Goal: Entertainment & Leisure: Consume media (video, audio)

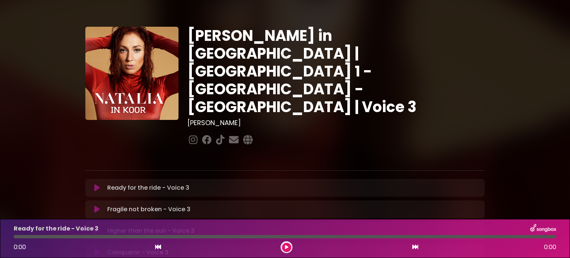
click at [95, 184] on icon at bounding box center [97, 187] width 6 height 7
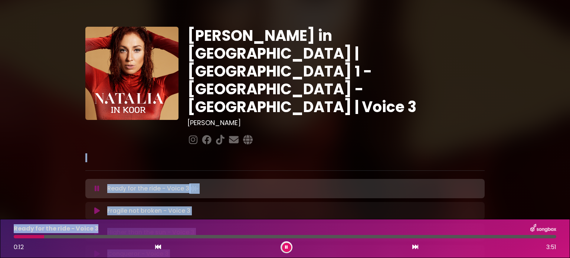
drag, startPoint x: 267, startPoint y: 216, endPoint x: 277, endPoint y: 229, distance: 16.9
click at [271, 221] on div "[PERSON_NAME] in [GEOGRAPHIC_DATA] | [GEOGRAPHIC_DATA] 1 - [GEOGRAPHIC_DATA] - …" at bounding box center [285, 228] width 570 height 438
click at [287, 243] on button at bounding box center [286, 247] width 9 height 9
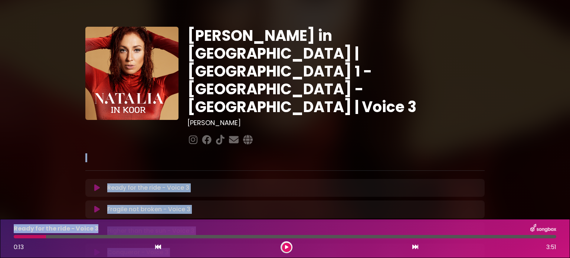
click at [285, 247] on icon at bounding box center [286, 247] width 3 height 4
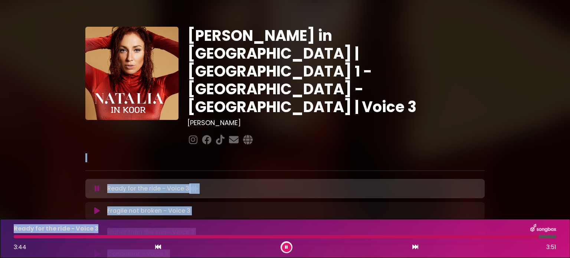
click at [286, 246] on icon at bounding box center [286, 247] width 3 height 4
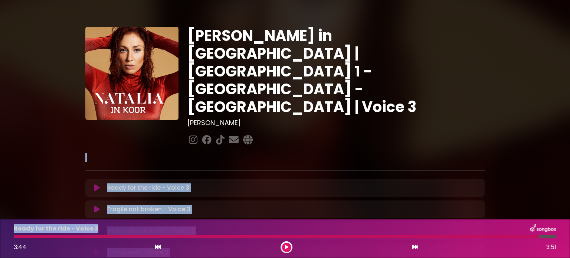
click at [253, 222] on div "Higher than the sun - Voice 3 Loading Track... Name" at bounding box center [284, 231] width 399 height 18
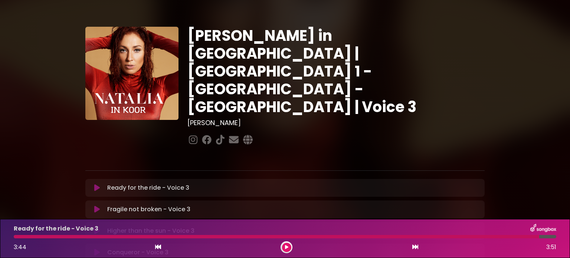
click at [95, 205] on icon at bounding box center [97, 208] width 6 height 7
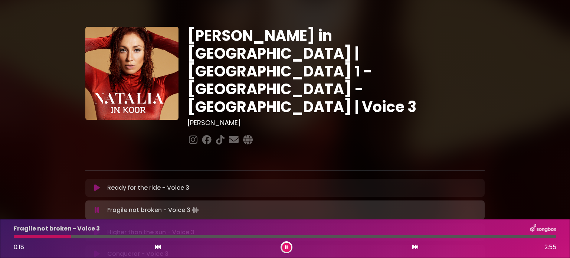
click at [156, 247] on icon at bounding box center [158, 247] width 6 height 6
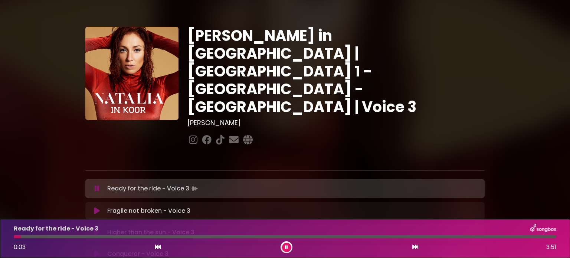
click at [414, 247] on icon at bounding box center [415, 247] width 6 height 6
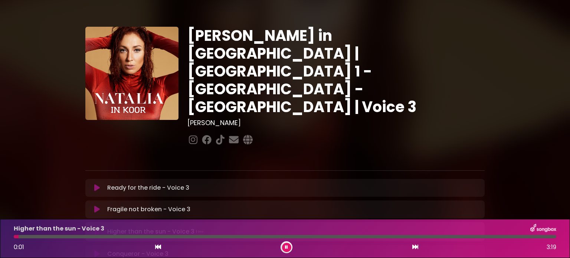
click at [285, 246] on icon at bounding box center [286, 247] width 3 height 4
click at [95, 205] on icon at bounding box center [97, 208] width 6 height 7
click at [159, 246] on icon at bounding box center [158, 247] width 6 height 6
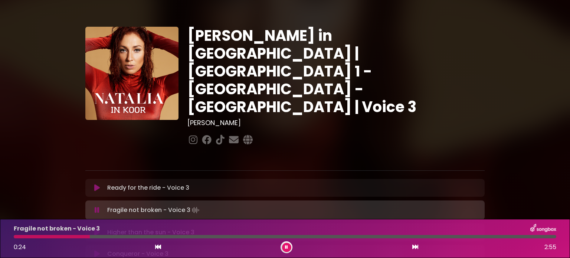
drag, startPoint x: 18, startPoint y: 237, endPoint x: 89, endPoint y: 238, distance: 71.2
click at [89, 238] on div "Fragile not broken - Voice 3 0:24 2:55" at bounding box center [284, 238] width 551 height 29
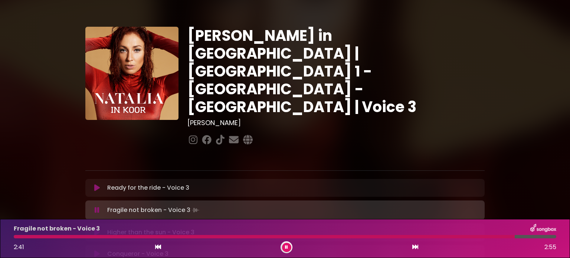
click at [450, 237] on div at bounding box center [264, 236] width 501 height 3
click at [427, 235] on div at bounding box center [275, 236] width 522 height 3
click at [285, 244] on button at bounding box center [286, 247] width 9 height 9
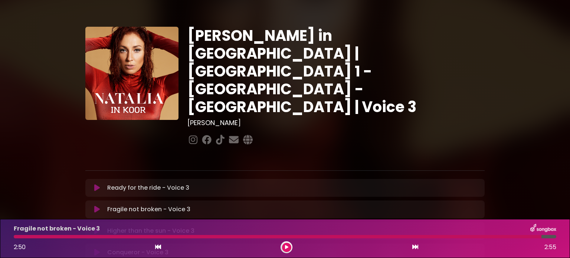
click at [282, 243] on button at bounding box center [286, 247] width 9 height 9
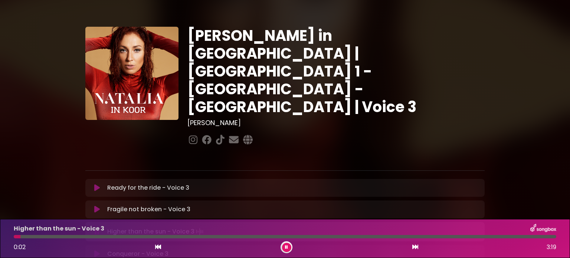
click at [95, 205] on icon at bounding box center [97, 208] width 6 height 7
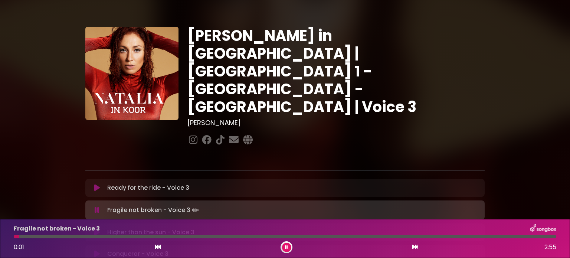
click at [285, 246] on icon at bounding box center [286, 247] width 3 height 4
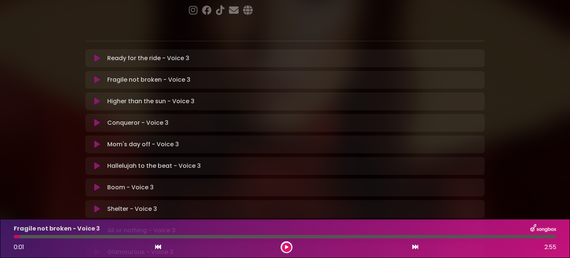
scroll to position [111, 0]
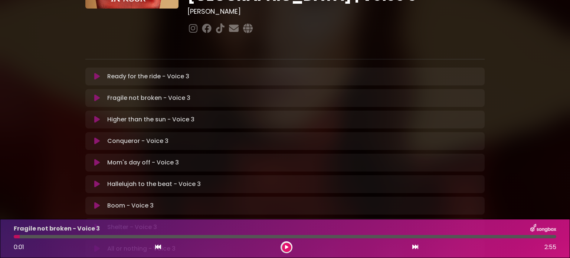
click at [95, 137] on icon at bounding box center [97, 140] width 6 height 7
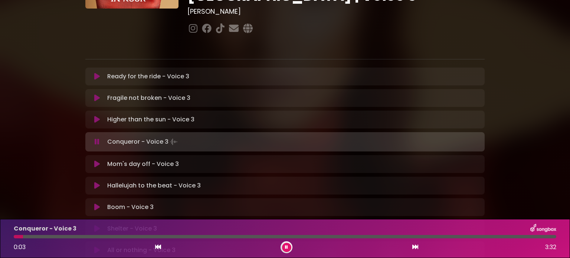
drag, startPoint x: 20, startPoint y: 236, endPoint x: 184, endPoint y: 237, distance: 163.2
click at [23, 237] on div at bounding box center [18, 236] width 9 height 3
click at [211, 236] on div at bounding box center [285, 236] width 542 height 3
click at [249, 236] on div at bounding box center [285, 236] width 542 height 3
click at [293, 236] on div at bounding box center [285, 236] width 542 height 3
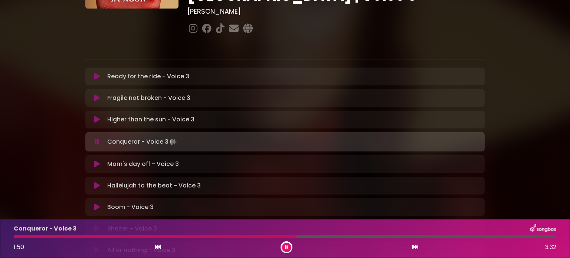
click at [323, 236] on div at bounding box center [285, 236] width 542 height 3
click at [349, 236] on div at bounding box center [285, 236] width 542 height 3
click at [375, 236] on div at bounding box center [241, 236] width 454 height 3
click at [356, 237] on div at bounding box center [207, 236] width 386 height 3
click at [349, 237] on div at bounding box center [208, 236] width 388 height 3
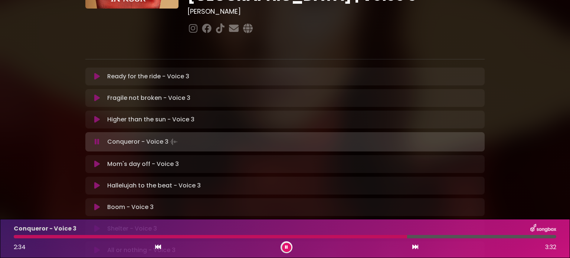
click at [355, 235] on div at bounding box center [210, 236] width 393 height 3
click at [361, 234] on div "Conqueror - Voice 3 3:19 3:32" at bounding box center [284, 238] width 551 height 29
click at [362, 234] on div "Conqueror - Voice 3 3:20 3:32" at bounding box center [284, 238] width 551 height 29
click at [362, 236] on div at bounding box center [270, 236] width 513 height 3
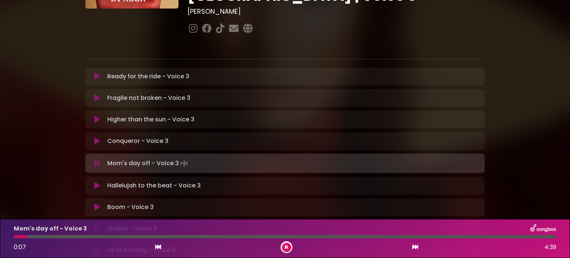
click at [289, 246] on button at bounding box center [286, 247] width 9 height 9
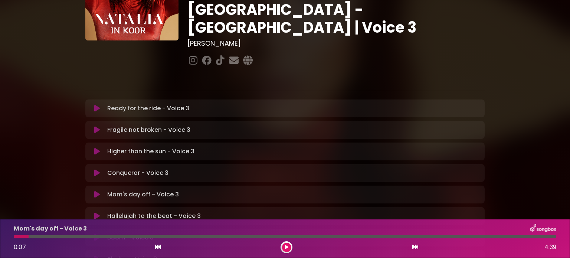
scroll to position [73, 0]
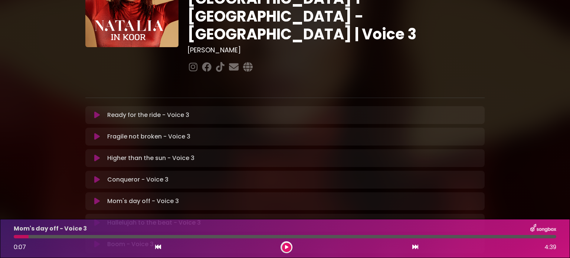
click at [96, 197] on icon at bounding box center [97, 200] width 6 height 7
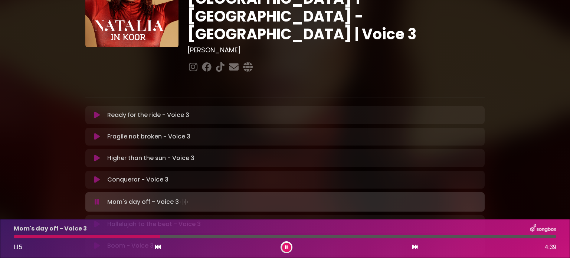
click at [286, 245] on icon at bounding box center [286, 247] width 3 height 4
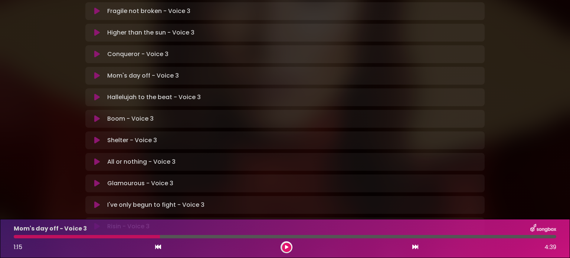
scroll to position [221, 0]
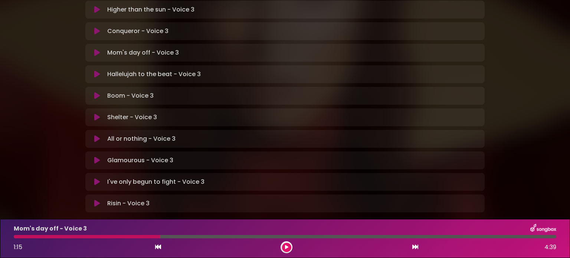
click at [95, 114] on icon at bounding box center [97, 117] width 6 height 7
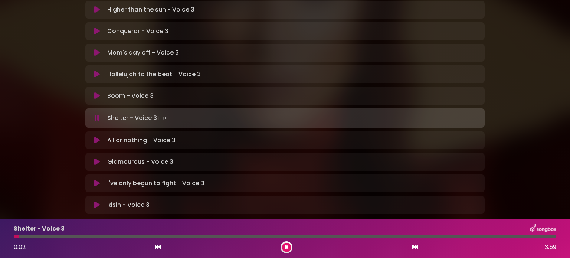
click at [149, 236] on div at bounding box center [285, 236] width 542 height 3
click at [202, 236] on div at bounding box center [285, 236] width 542 height 3
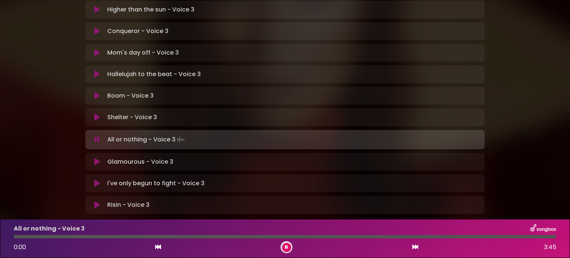
scroll to position [184, 0]
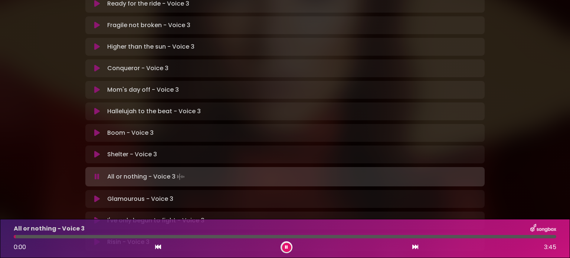
click at [283, 246] on button at bounding box center [286, 247] width 9 height 9
